Goal: Task Accomplishment & Management: Manage account settings

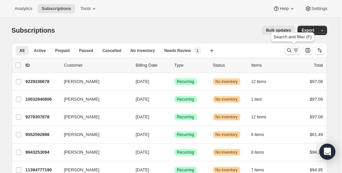
click at [293, 51] on icon "Search and filter results" at bounding box center [289, 50] width 7 height 7
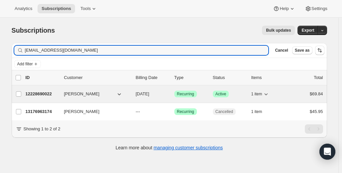
type input "stampinbydiane@aol.com"
click at [42, 90] on p "12228690022" at bounding box center [42, 93] width 33 height 7
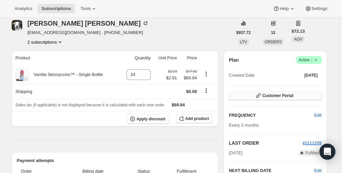
scroll to position [33, 0]
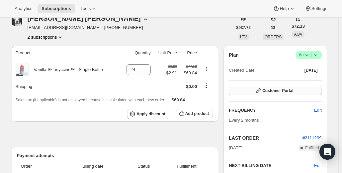
click at [289, 90] on span "Customer Portal" at bounding box center [278, 90] width 31 height 5
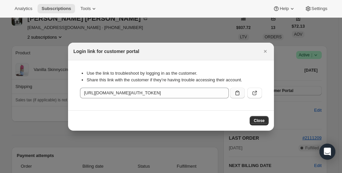
click at [237, 94] on icon ":rcb:" at bounding box center [237, 92] width 7 height 7
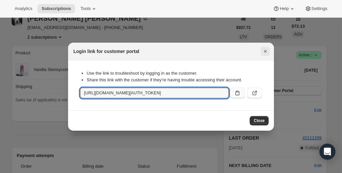
click at [263, 53] on icon "Close" at bounding box center [265, 51] width 7 height 7
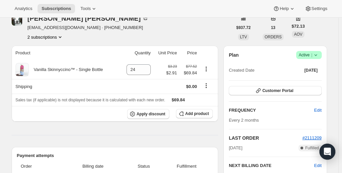
scroll to position [66, 0]
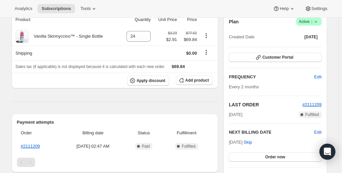
drag, startPoint x: 231, startPoint y: 144, endPoint x: 249, endPoint y: 144, distance: 18.3
click at [249, 144] on div "Sep 11, 2025 · Skip Order now" at bounding box center [275, 150] width 93 height 23
click at [254, 144] on div "Sep 11, 2025 · Skip Order now" at bounding box center [275, 150] width 93 height 23
drag, startPoint x: 257, startPoint y: 144, endPoint x: 234, endPoint y: 141, distance: 22.9
click at [234, 141] on span "Sep 11, 2025 · Skip" at bounding box center [240, 141] width 23 height 5
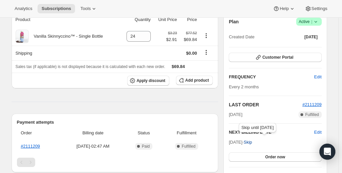
drag, startPoint x: 231, startPoint y: 140, endPoint x: 256, endPoint y: 141, distance: 25.3
click at [252, 141] on span "Sep 11, 2025 · Skip" at bounding box center [240, 141] width 23 height 5
copy span "Sep 11, 2025 ·"
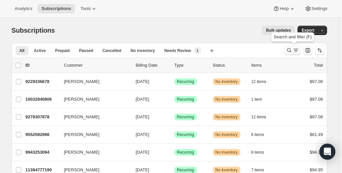
click at [292, 53] on icon "Search and filter results" at bounding box center [289, 50] width 7 height 7
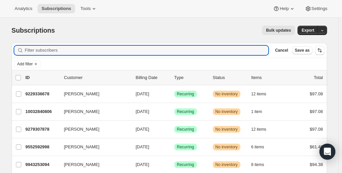
paste input "stampinbydiane@aol.com"
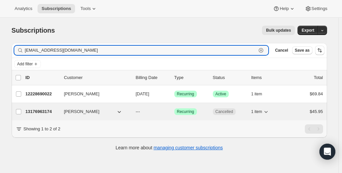
type input "stampinbydiane@aol.com"
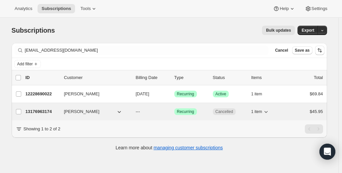
click at [49, 110] on p "13176963174" at bounding box center [42, 111] width 33 height 7
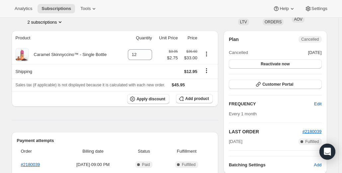
scroll to position [33, 0]
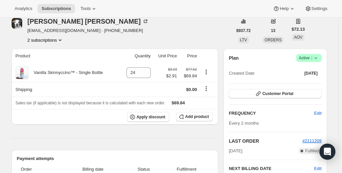
scroll to position [33, 0]
